Goal: Task Accomplishment & Management: Complete application form

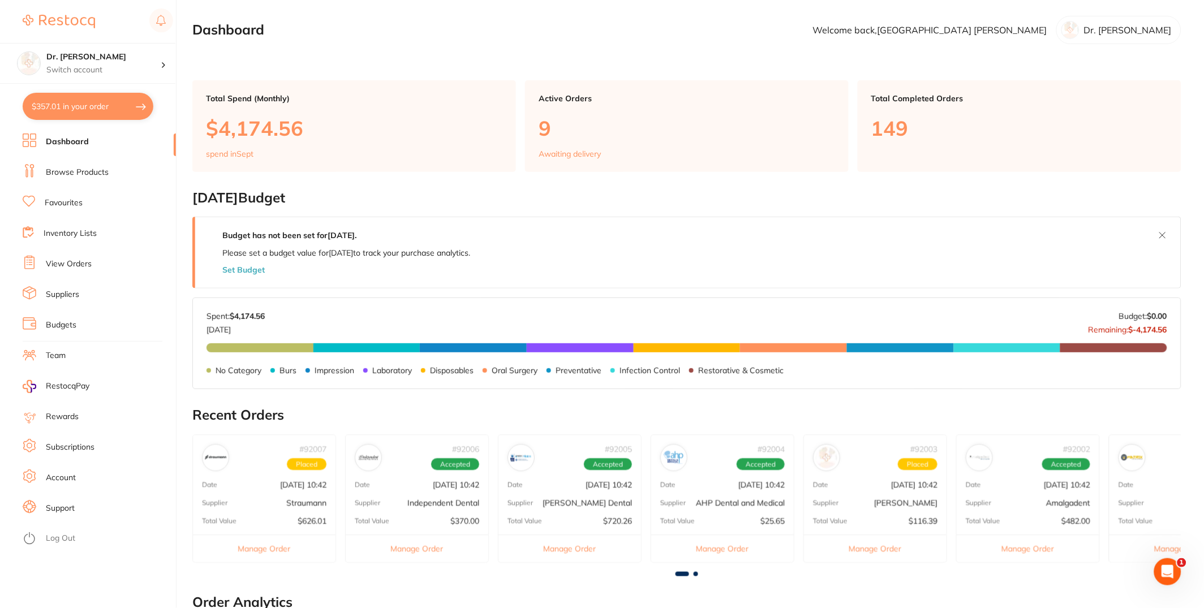
click at [87, 181] on ul "Dashboard Browse Products Favourites Inventory Lists View Orders Suppliers Budg…" at bounding box center [99, 370] width 153 height 475
click at [88, 174] on link "Browse Products" at bounding box center [77, 172] width 63 height 11
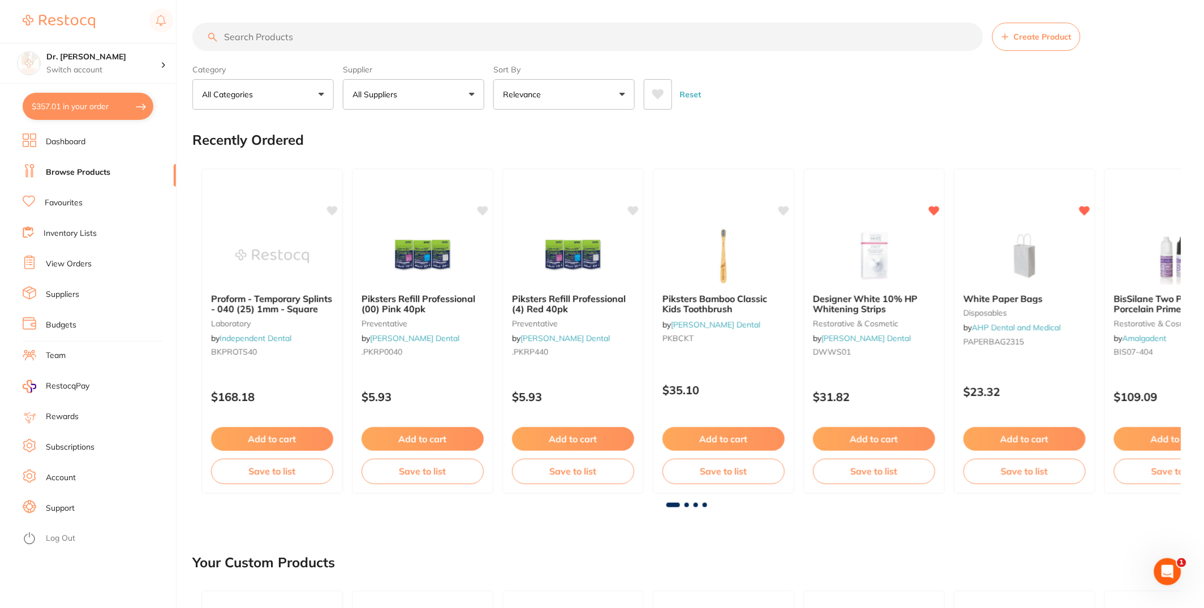
click at [68, 290] on link "Suppliers" at bounding box center [62, 294] width 33 height 11
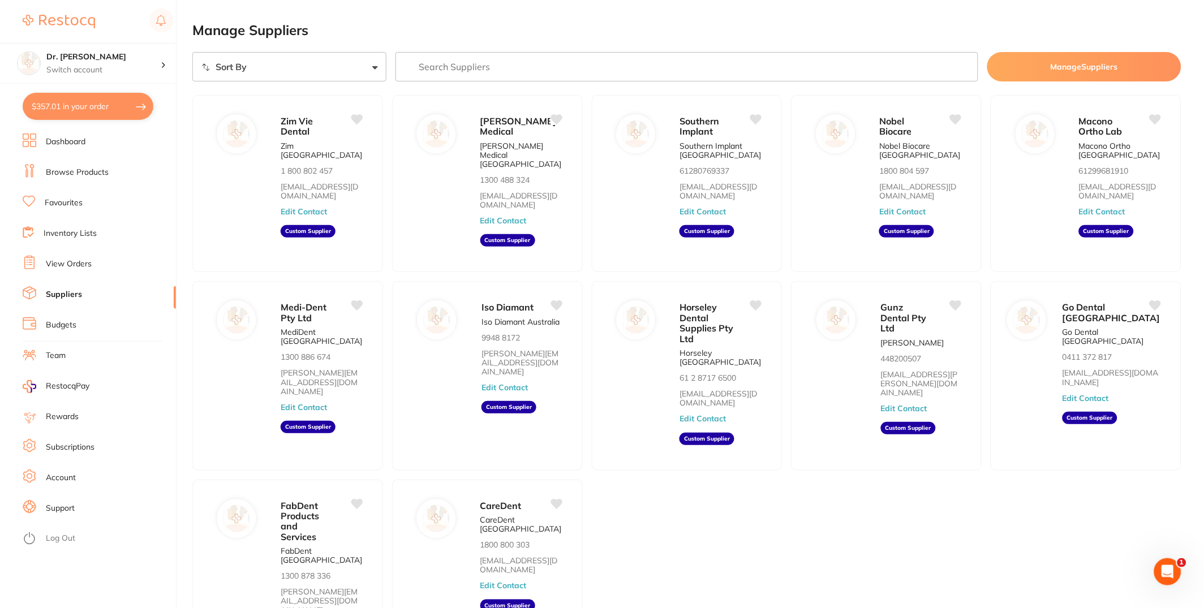
click at [1062, 72] on button "Manage Suppliers" at bounding box center [1084, 66] width 194 height 29
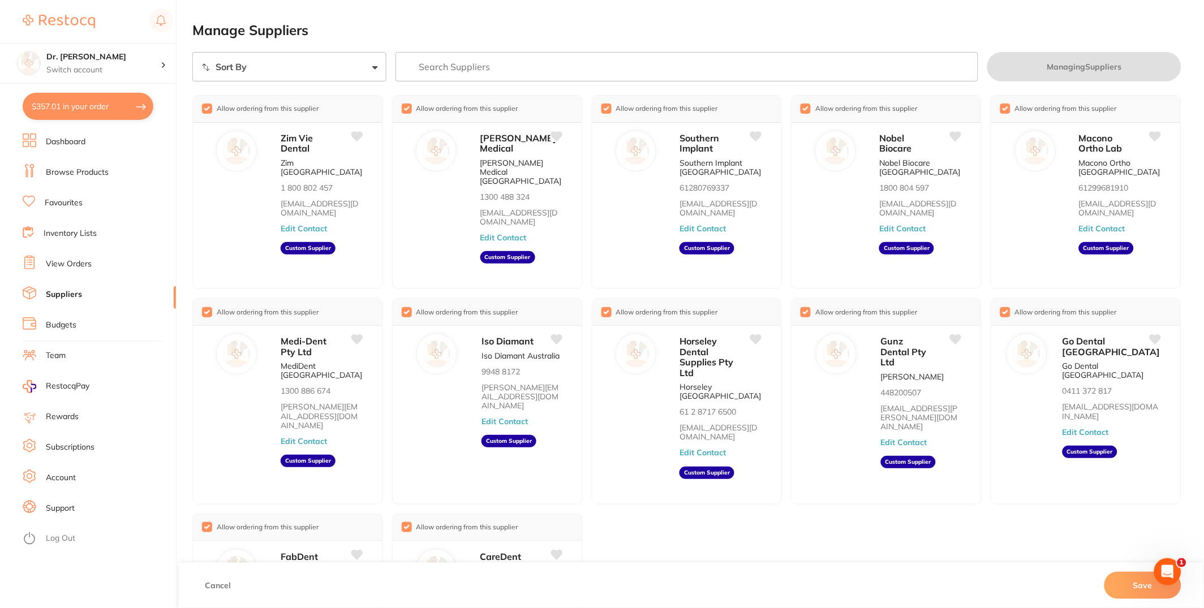
click at [79, 175] on link "Browse Products" at bounding box center [77, 172] width 63 height 11
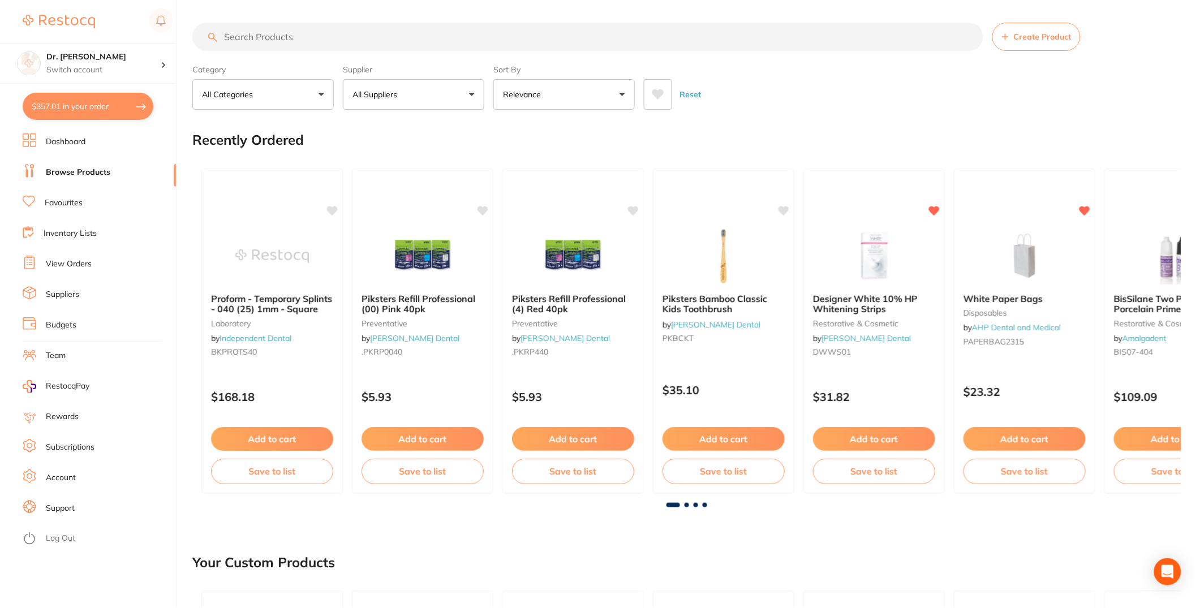
click at [1031, 42] on button "Create Product" at bounding box center [1036, 37] width 88 height 28
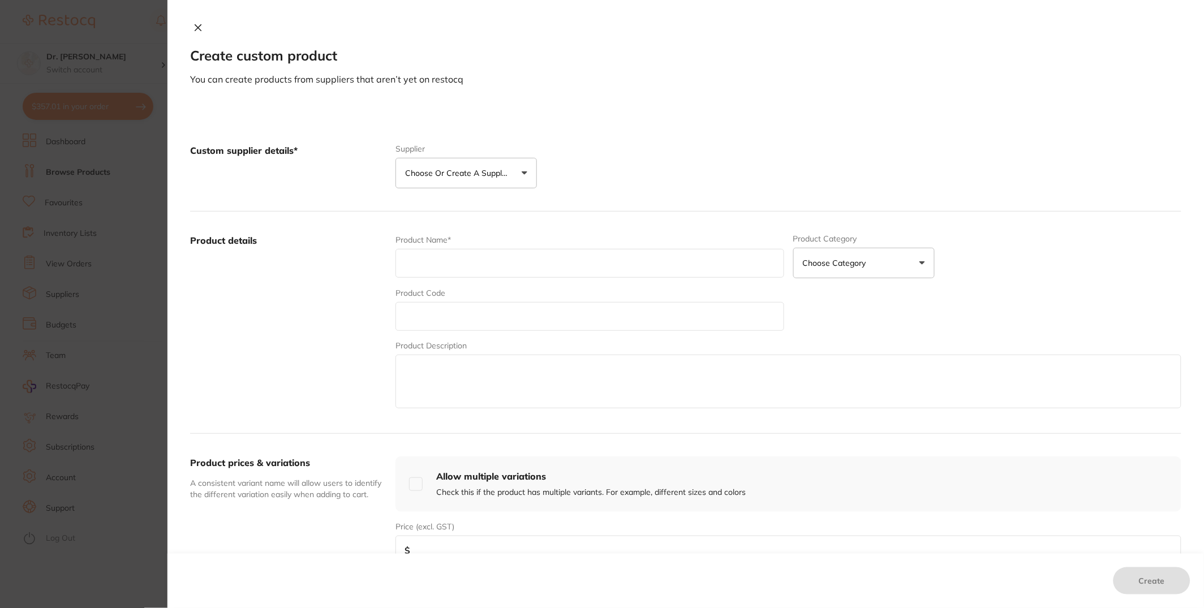
click at [503, 179] on button "Choose or create a supplier" at bounding box center [465, 173] width 141 height 31
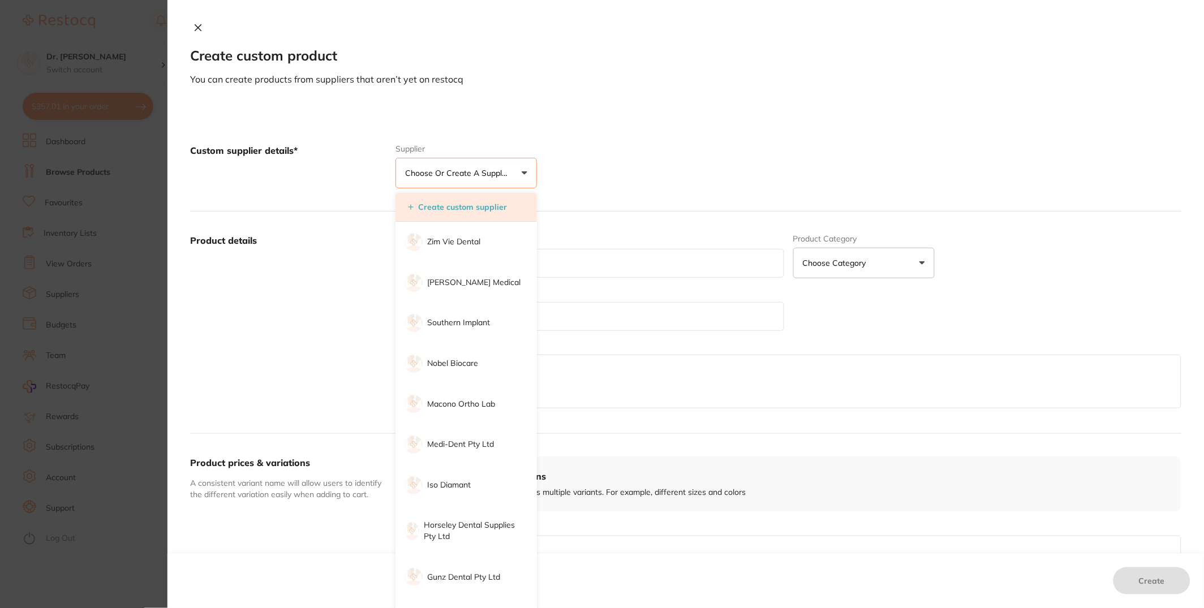
click at [462, 210] on button "Create custom supplier" at bounding box center [457, 207] width 106 height 10
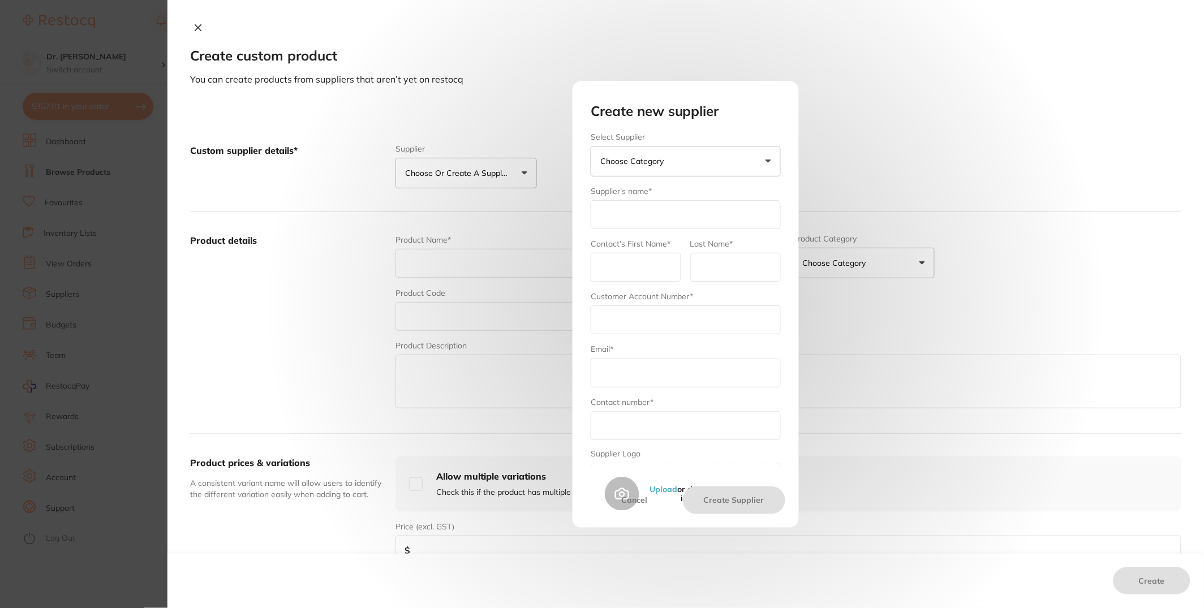
click at [704, 156] on button "Choose Category" at bounding box center [686, 161] width 190 height 31
click at [769, 109] on h2 "Create new supplier" at bounding box center [686, 112] width 190 height 16
click at [682, 213] on input "text" at bounding box center [686, 214] width 190 height 29
paste input "[EMAIL_ADDRESS][DOMAIN_NAME]"
type input "[EMAIL_ADDRESS][DOMAIN_NAME]"
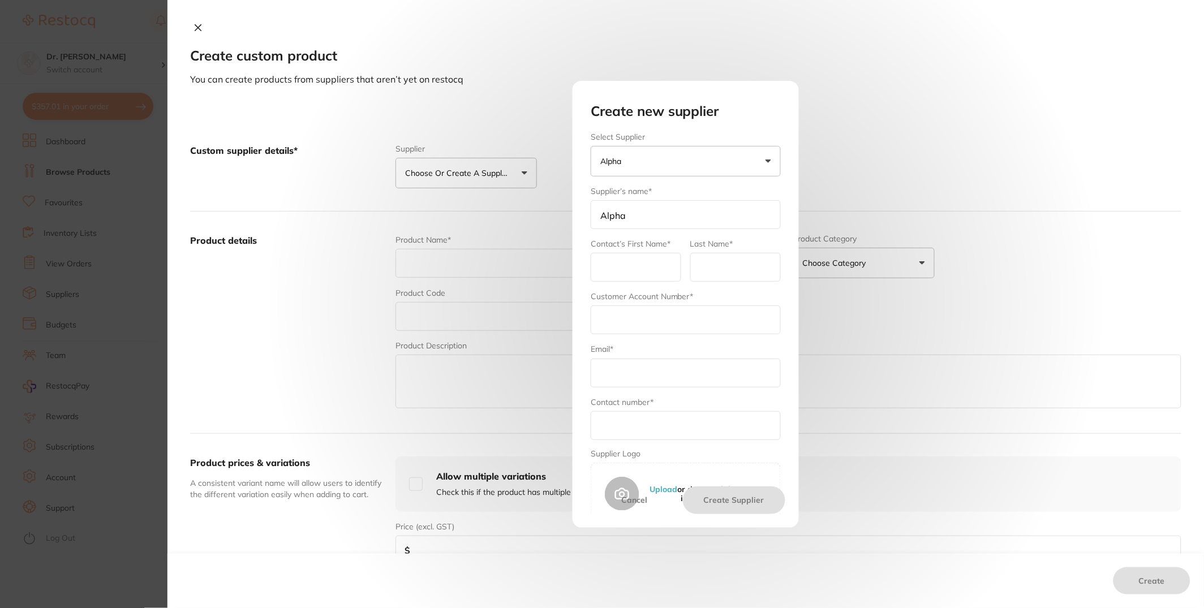
click at [653, 208] on input "Alpha" at bounding box center [686, 214] width 190 height 29
click at [664, 216] on input "Alpha" at bounding box center [686, 214] width 190 height 29
type input "Alphabond Dental"
type input "Alphabond"
type input "Dental"
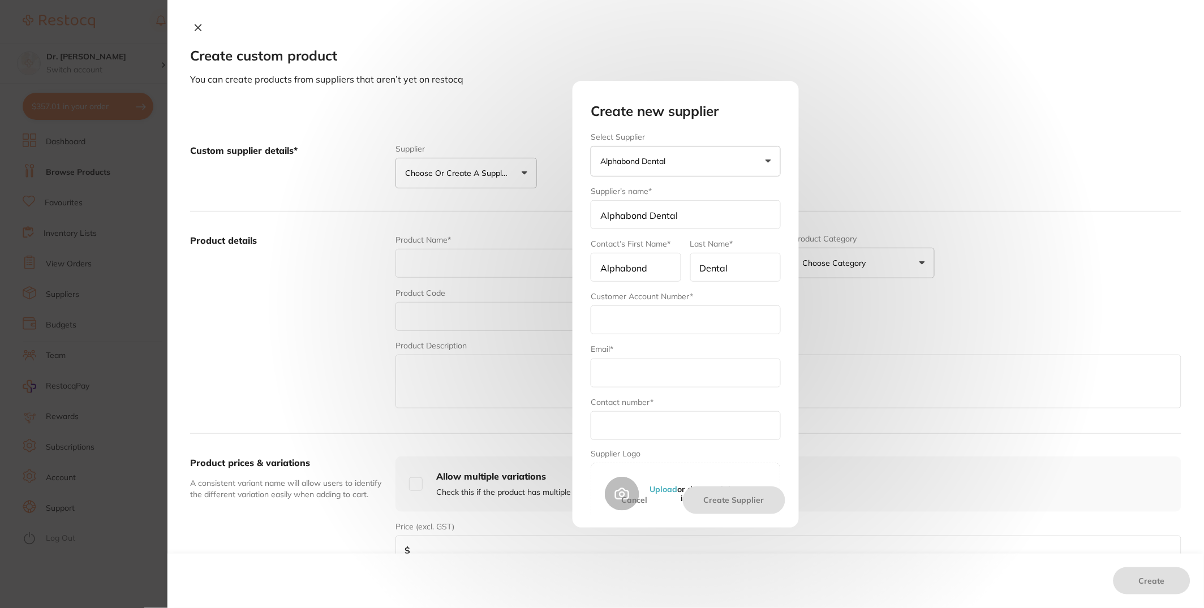
paste input "[EMAIL_ADDRESS][DOMAIN_NAME]"
type input "[EMAIL_ADDRESS][DOMAIN_NAME]"
click at [664, 310] on input "text" at bounding box center [686, 319] width 190 height 29
type input "Dr [PERSON_NAME]"
click at [658, 433] on input "text" at bounding box center [686, 425] width 190 height 29
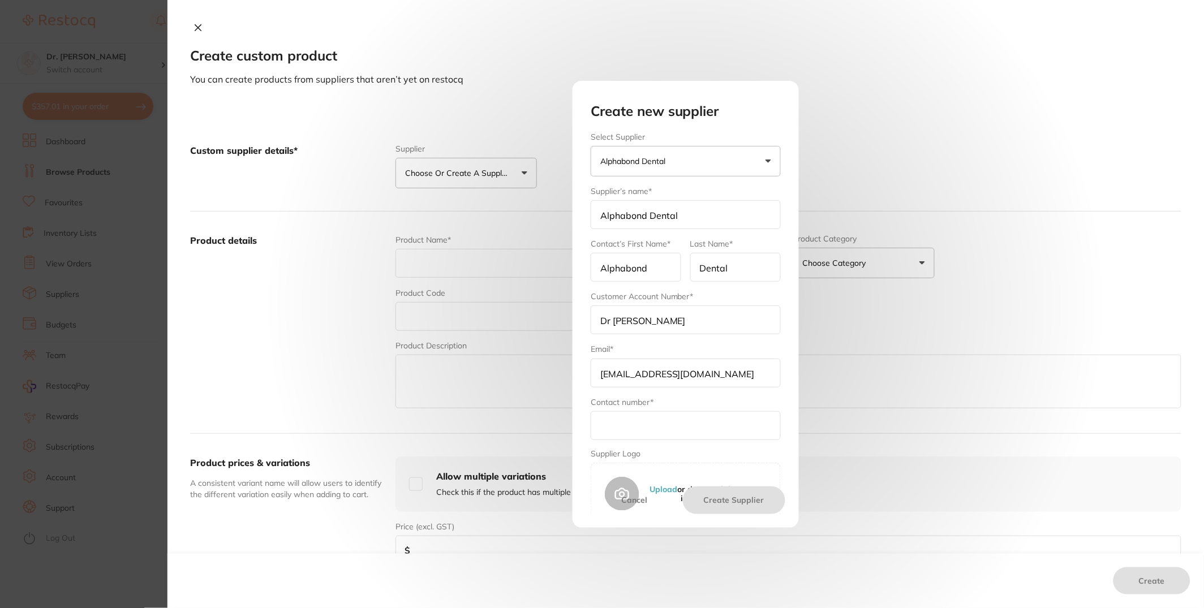
paste input "[PHONE_NUMBER]"
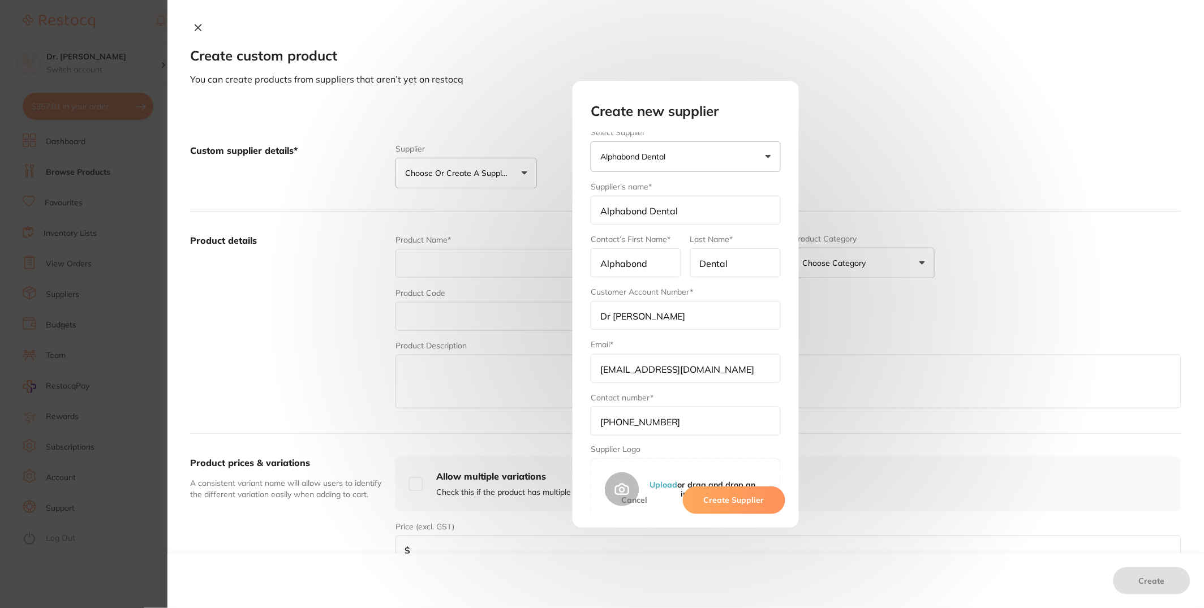
scroll to position [9, 0]
click at [741, 501] on button "Create Supplier" at bounding box center [734, 499] width 102 height 27
click at [619, 411] on input "[PHONE_NUMBER]" at bounding box center [686, 416] width 190 height 29
type input "0294176660"
click at [724, 501] on button "Create Supplier" at bounding box center [734, 499] width 102 height 27
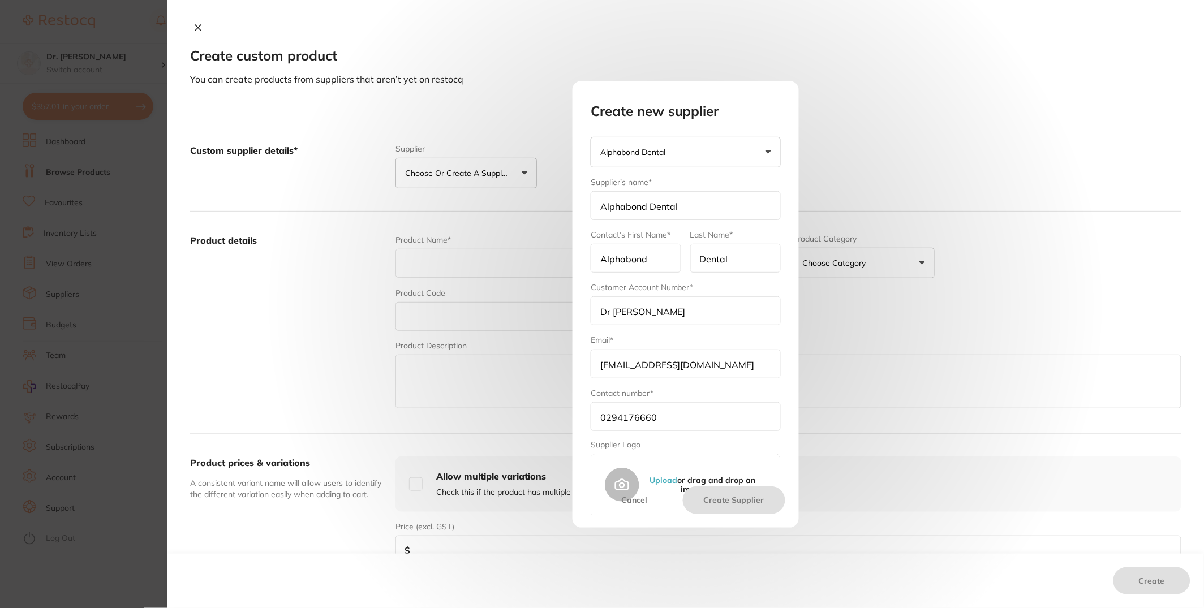
type textarea "u"
drag, startPoint x: 708, startPoint y: 367, endPoint x: 529, endPoint y: 367, distance: 178.2
click at [529, 367] on div "Create new supplier Select Supplier Alphabond Dental [PERSON_NAME] [PERSON_NAME…" at bounding box center [685, 304] width 1036 height 608
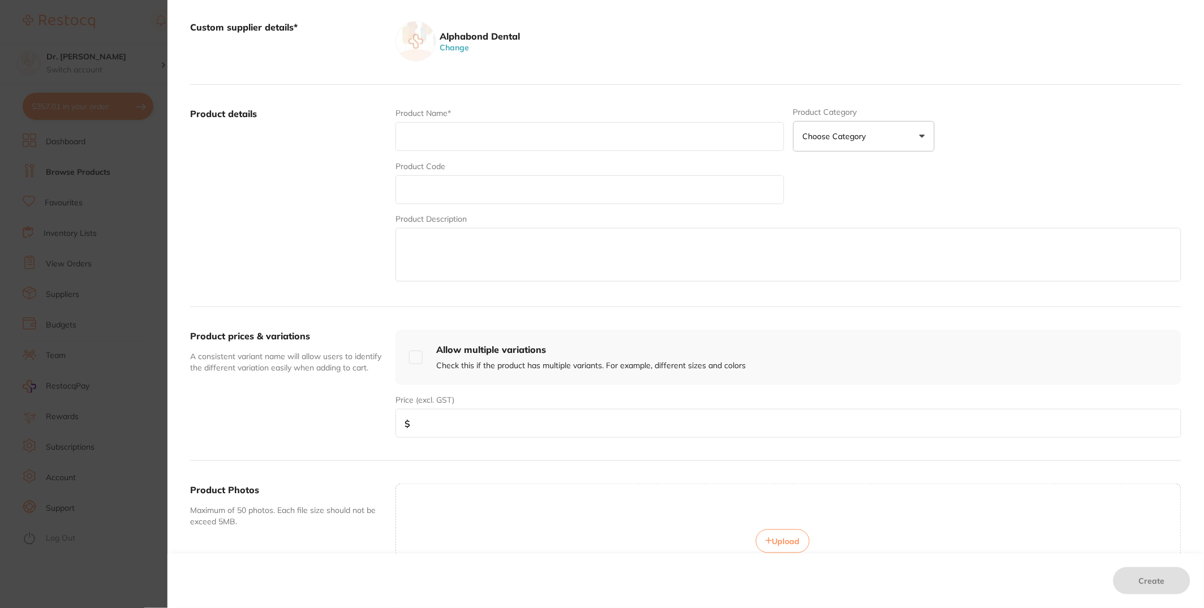
scroll to position [239, 0]
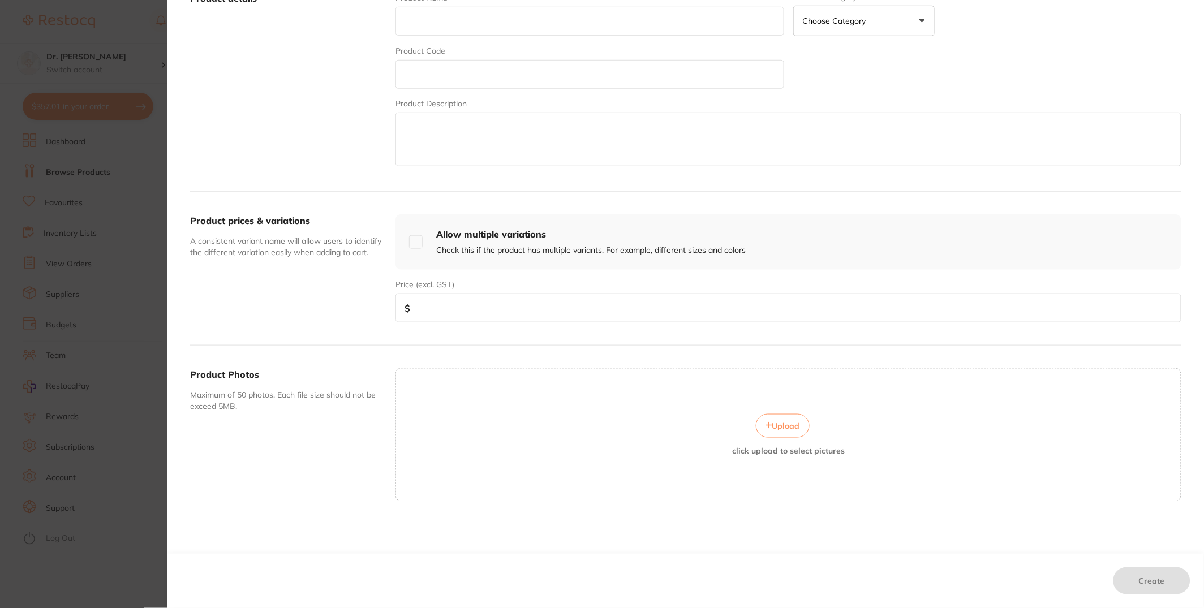
click at [114, 188] on section "Create custom product You can create products from suppliers that aren’t yet on…" at bounding box center [602, 304] width 1204 height 608
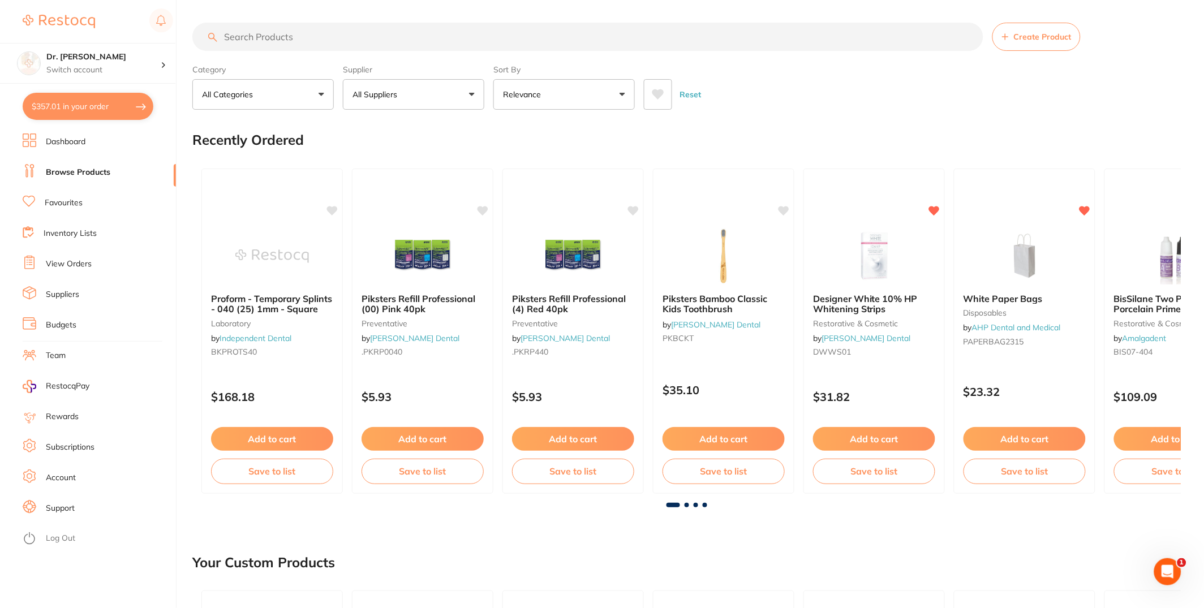
click at [72, 288] on li "Suppliers" at bounding box center [99, 294] width 153 height 17
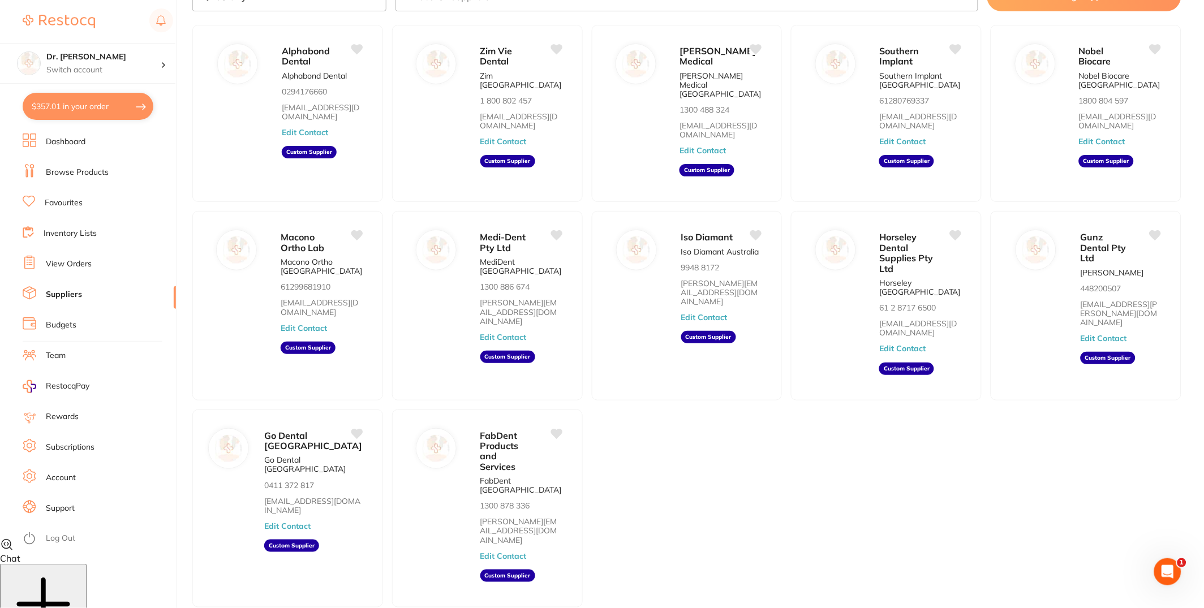
scroll to position [100, 0]
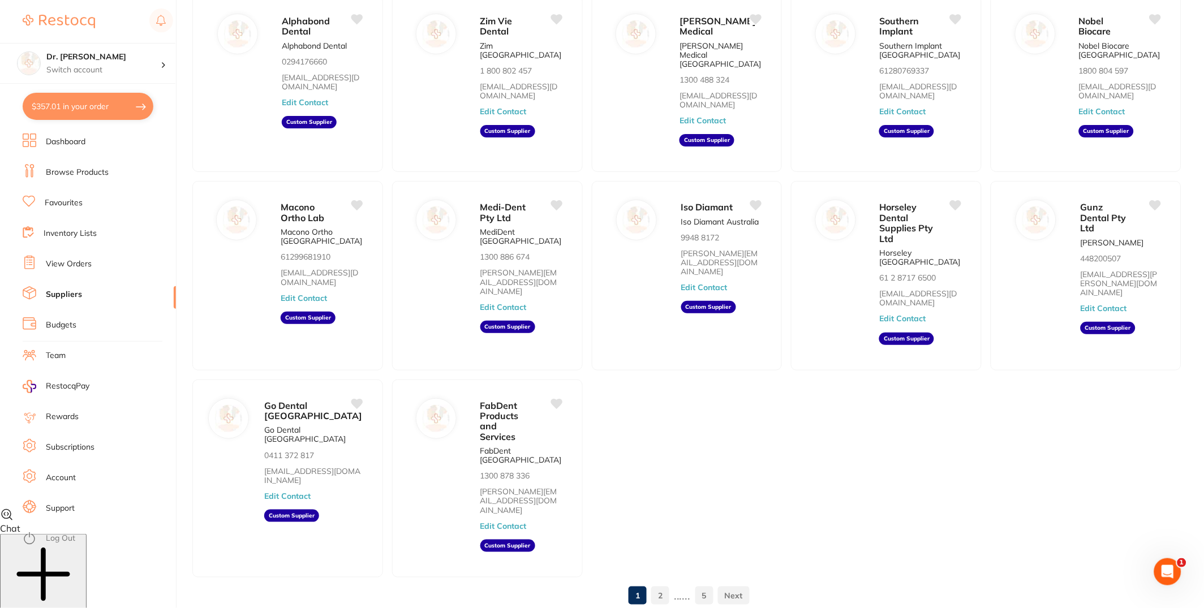
click at [662, 584] on link "2" at bounding box center [660, 595] width 18 height 23
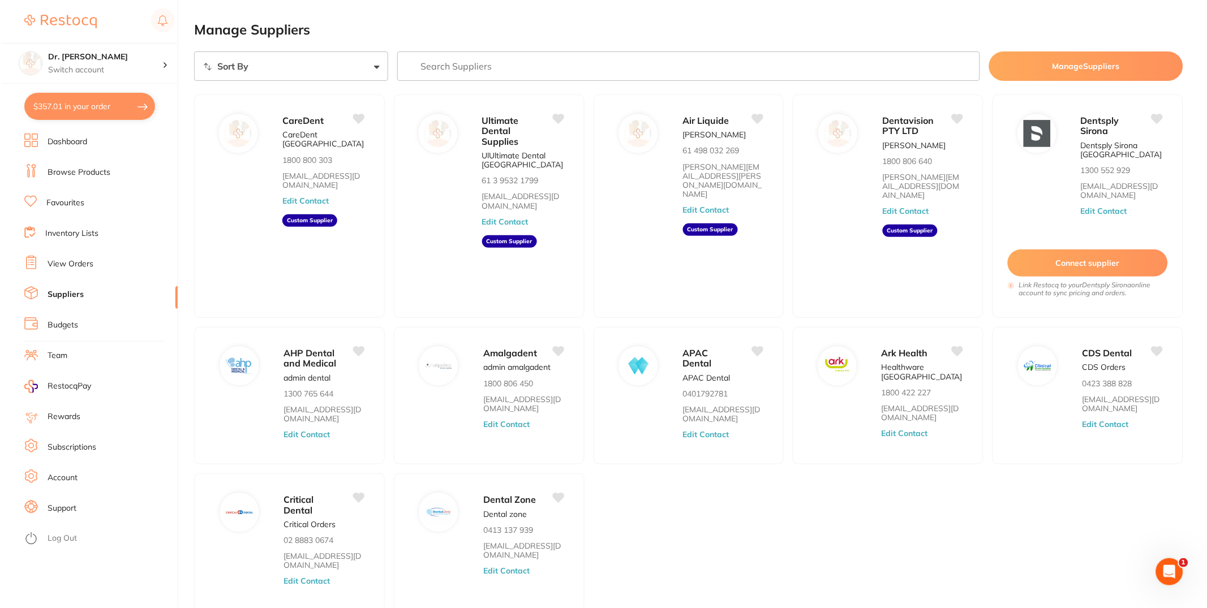
scroll to position [0, 0]
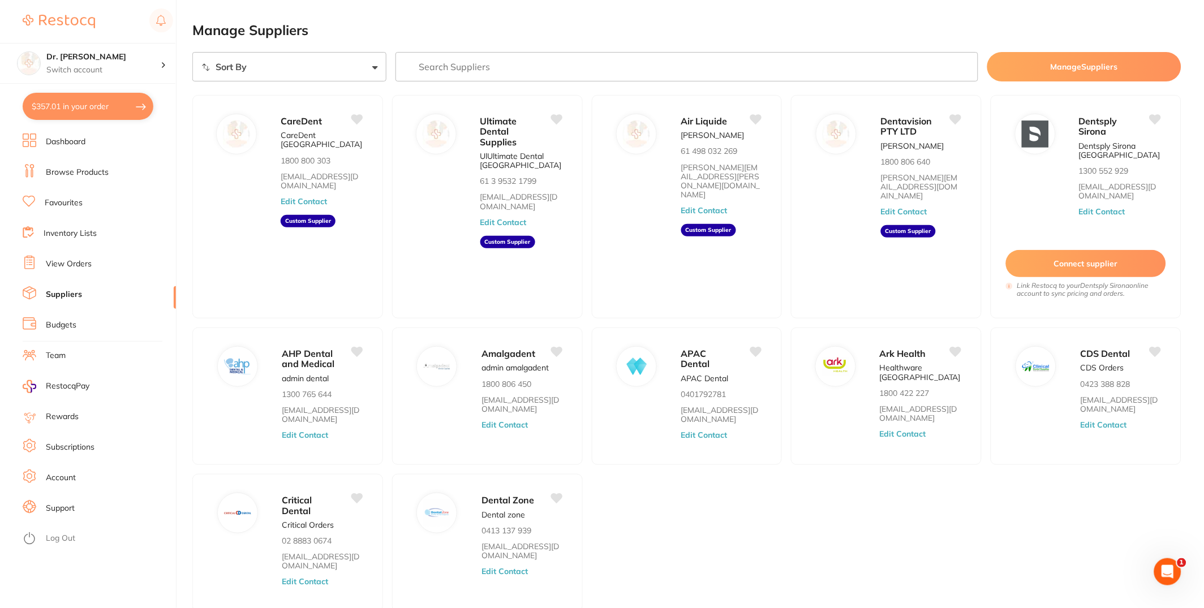
click at [678, 63] on input "search" at bounding box center [686, 66] width 583 height 29
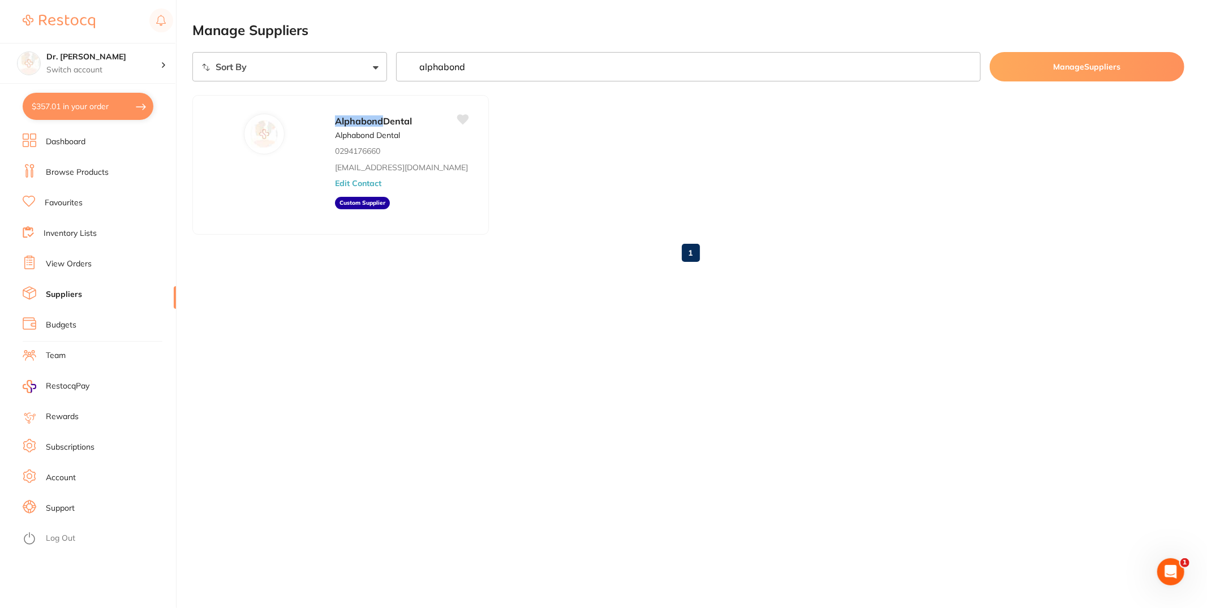
click at [507, 59] on input "alphabond" at bounding box center [688, 66] width 584 height 29
click at [511, 61] on input "alphabond" at bounding box center [688, 66] width 584 height 29
click at [538, 70] on input "alphabond" at bounding box center [688, 66] width 584 height 29
type input "alphabond dental"
click at [602, 208] on ul "Alphabond Dental Alphabond Dental 0294176660 [EMAIL_ADDRESS][DOMAIN_NAME] Edit …" at bounding box center [688, 165] width 992 height 140
